Goal: Task Accomplishment & Management: Manage account settings

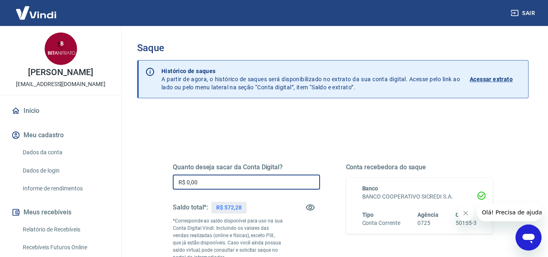
click at [267, 180] on input "R$ 0,00" at bounding box center [246, 182] width 147 height 15
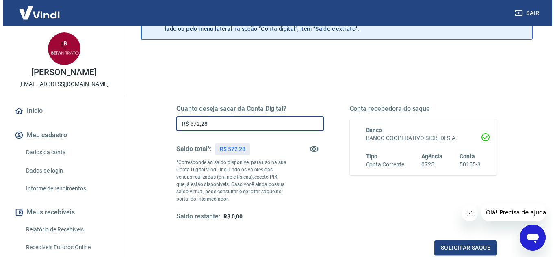
scroll to position [152, 0]
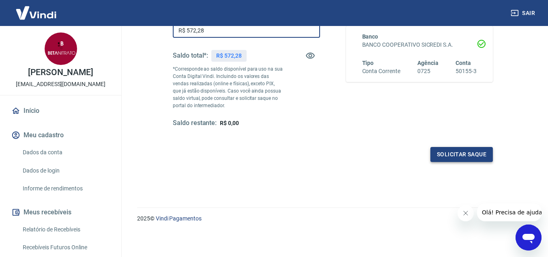
type input "R$ 572,28"
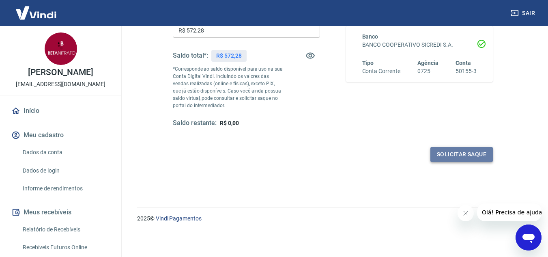
click at [449, 150] on button "Solicitar saque" at bounding box center [462, 154] width 63 height 15
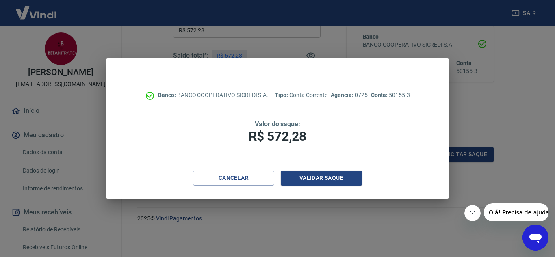
click at [343, 188] on div "Cancelar Validar saque" at bounding box center [277, 185] width 343 height 28
click at [350, 179] on button "Validar saque" at bounding box center [321, 178] width 81 height 15
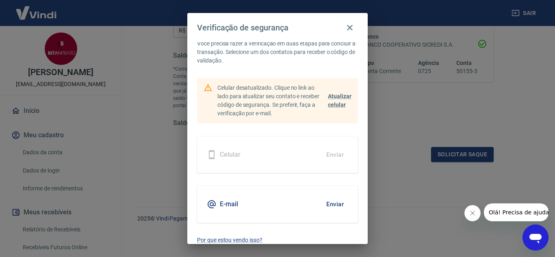
scroll to position [25, 0]
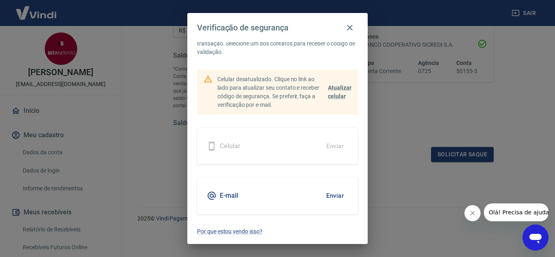
click at [322, 194] on button "Enviar" at bounding box center [335, 195] width 26 height 17
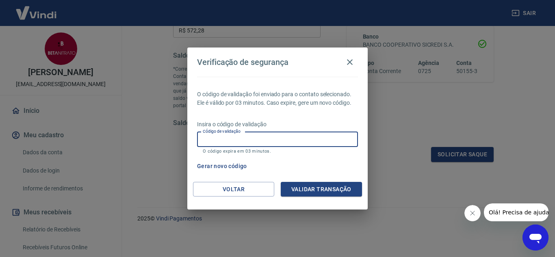
click at [266, 147] on input "Código de validação" at bounding box center [277, 139] width 161 height 15
type input "636685"
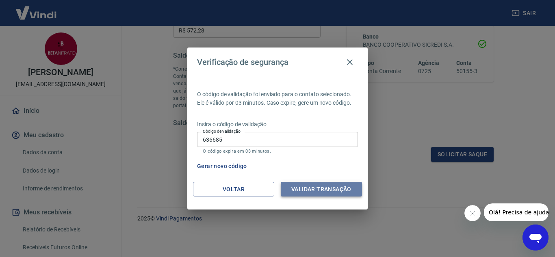
click at [311, 184] on button "Validar transação" at bounding box center [321, 189] width 81 height 15
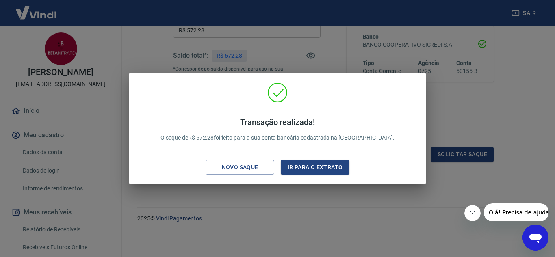
click at [438, 104] on div "Transação realizada! O saque de R$ 572,28 foi feito para a sua conta bancária c…" at bounding box center [277, 128] width 555 height 257
